Goal: Find specific page/section: Find specific page/section

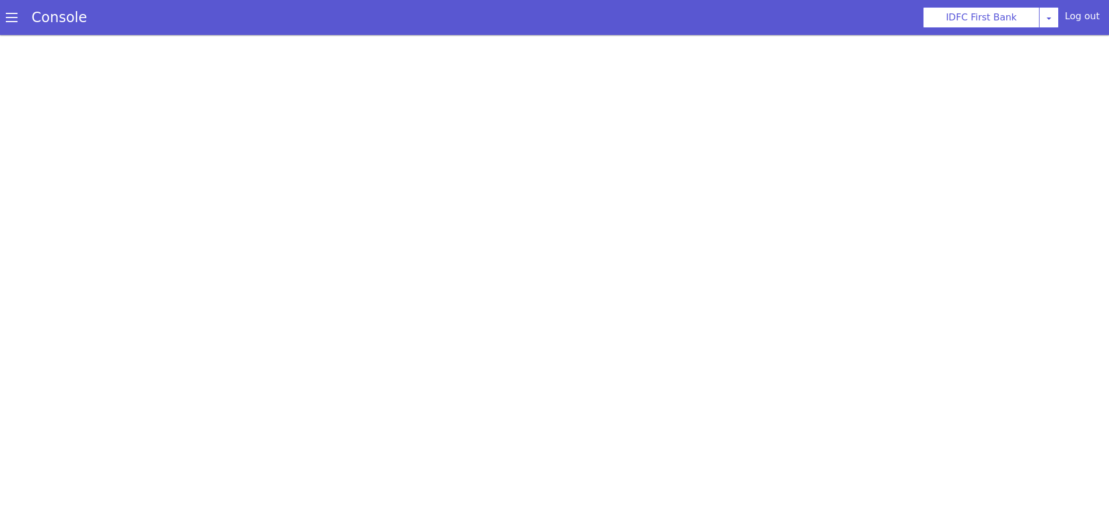
click at [9, 22] on span at bounding box center [12, 18] width 12 height 12
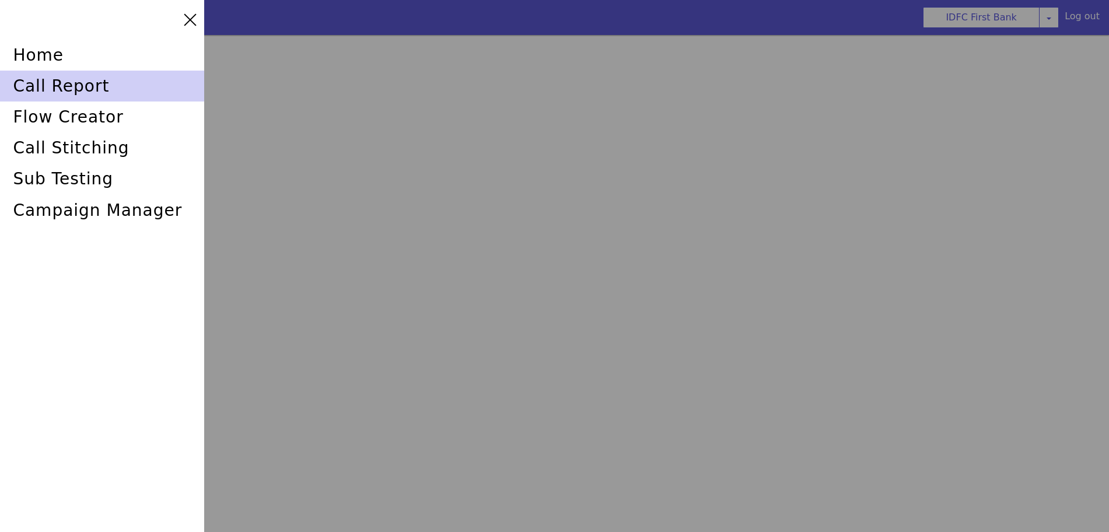
click at [39, 91] on div "call report" at bounding box center [102, 86] width 204 height 31
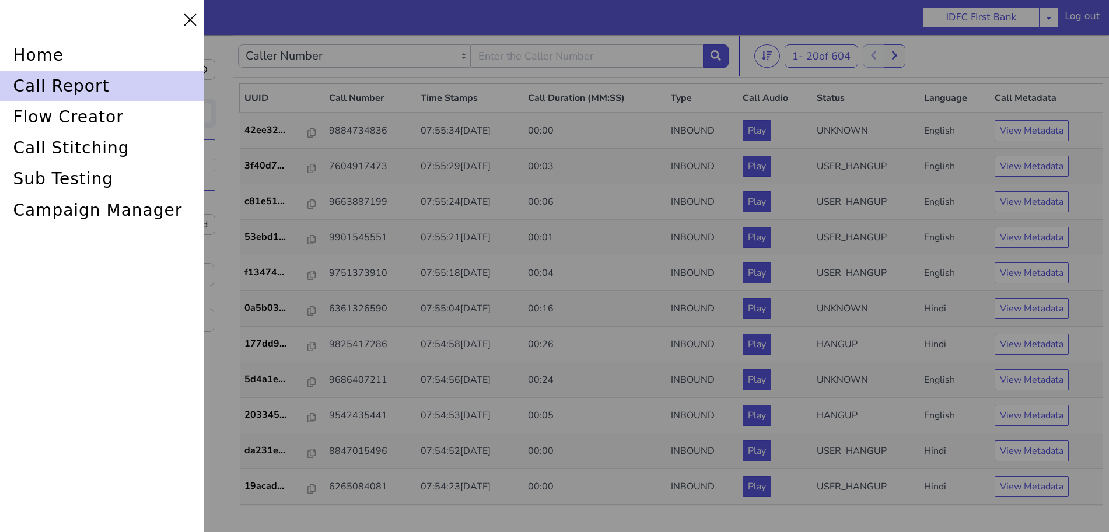
click at [51, 86] on div "call report" at bounding box center [102, 86] width 204 height 31
